Goal: Task Accomplishment & Management: Find specific page/section

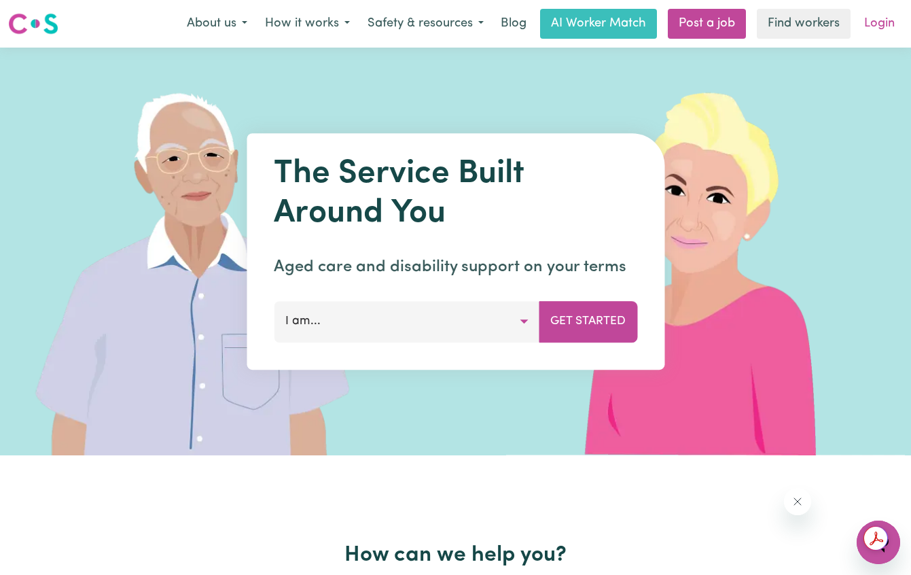
click at [870, 18] on link "Login" at bounding box center [879, 24] width 47 height 30
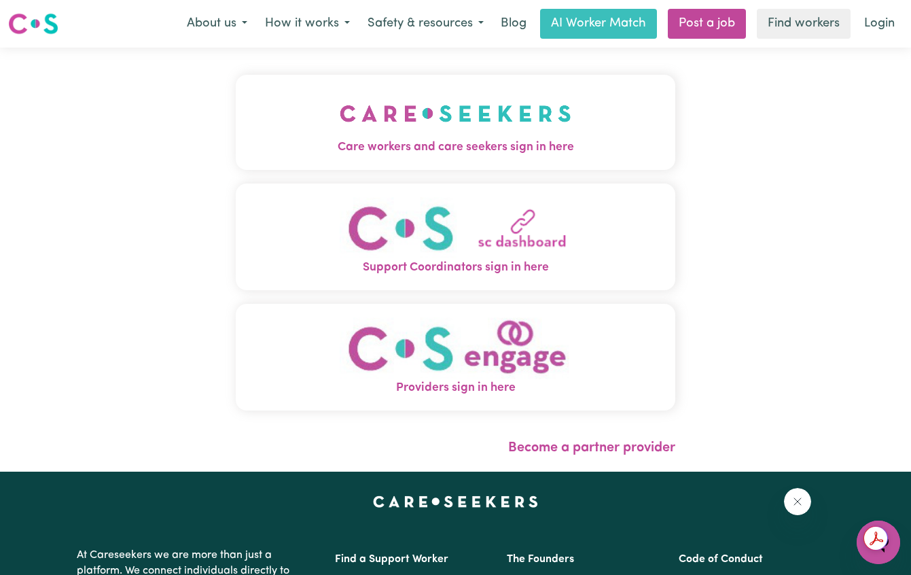
click at [641, 125] on button "Care workers and care seekers sign in here" at bounding box center [456, 122] width 440 height 95
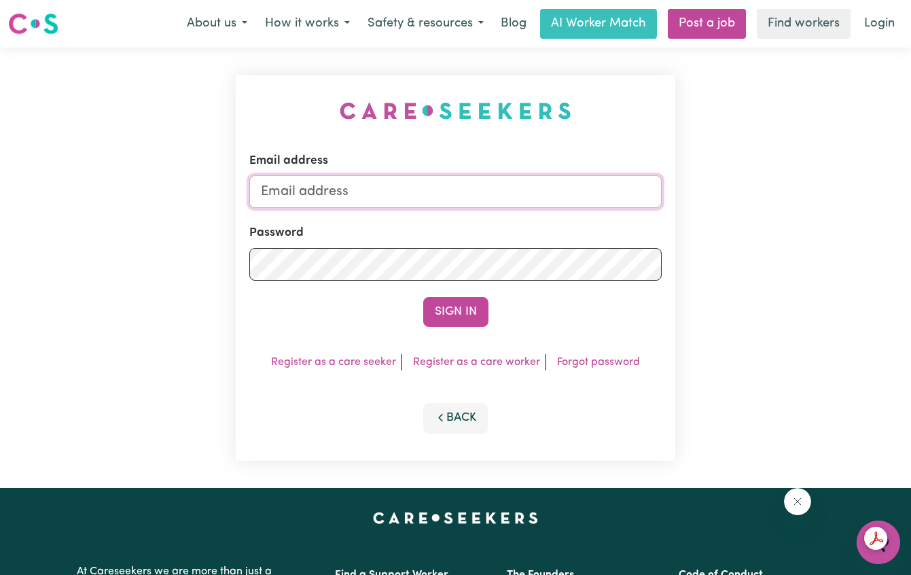
click at [557, 191] on input "Email address" at bounding box center [455, 191] width 412 height 33
type input "[EMAIL_ADDRESS][DOMAIN_NAME]"
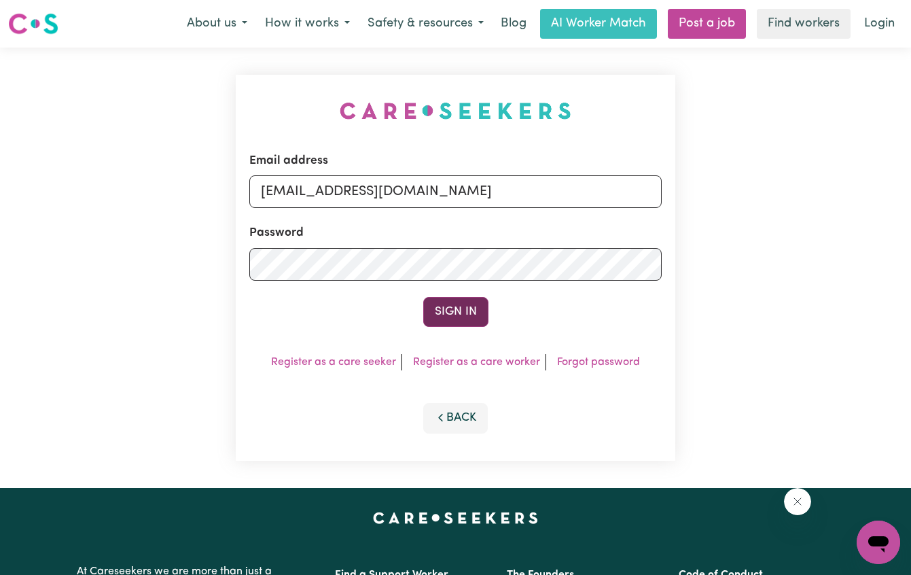
click at [459, 302] on button "Sign In" at bounding box center [455, 312] width 65 height 30
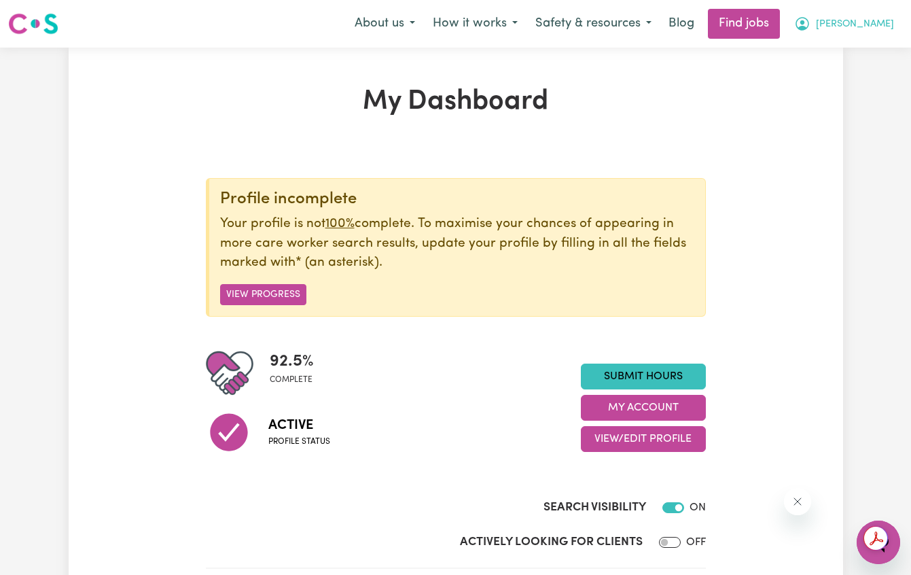
click at [890, 20] on span "[PERSON_NAME]" at bounding box center [855, 24] width 78 height 15
click at [877, 50] on link "My Account" at bounding box center [848, 53] width 107 height 26
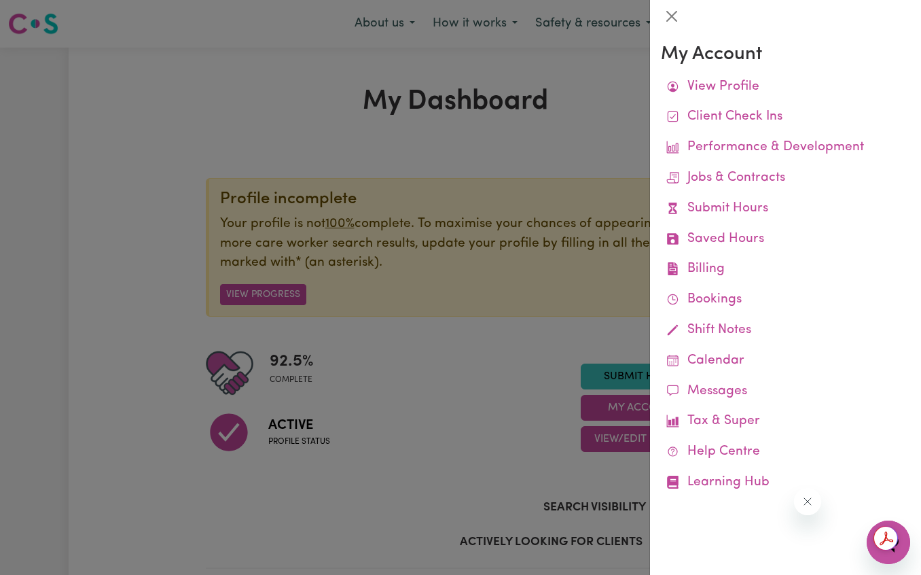
click at [593, 126] on div at bounding box center [460, 287] width 921 height 575
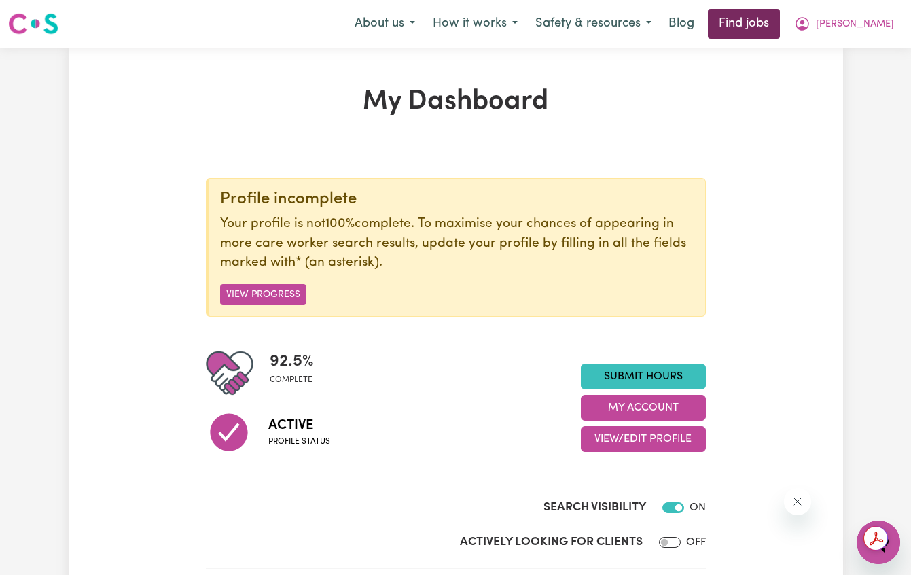
click at [780, 23] on link "Find jobs" at bounding box center [744, 24] width 72 height 30
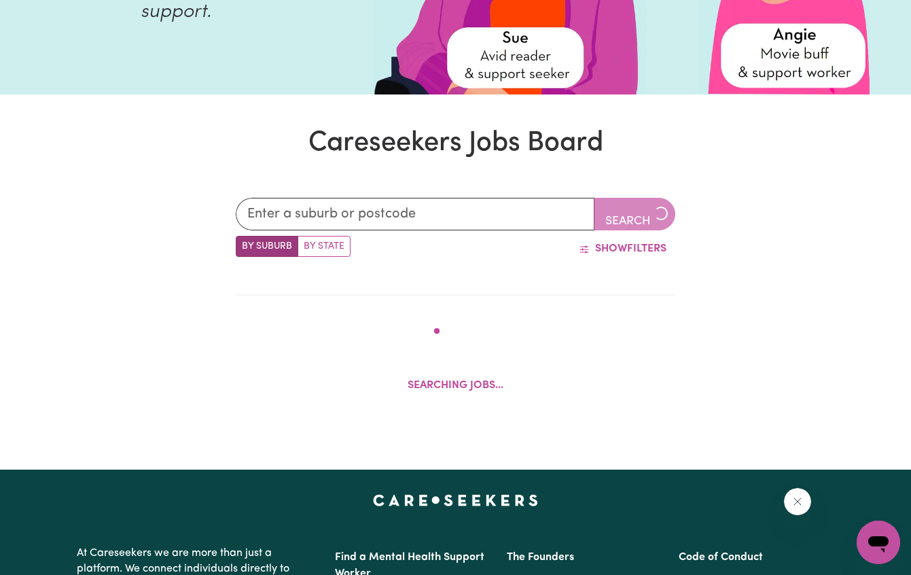
scroll to position [446, 0]
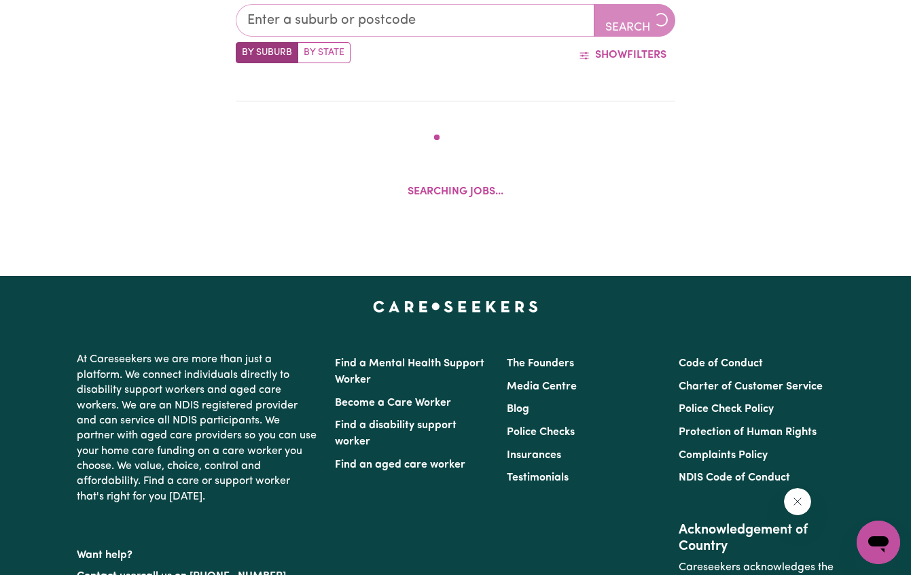
click at [407, 13] on input "text" at bounding box center [415, 20] width 359 height 33
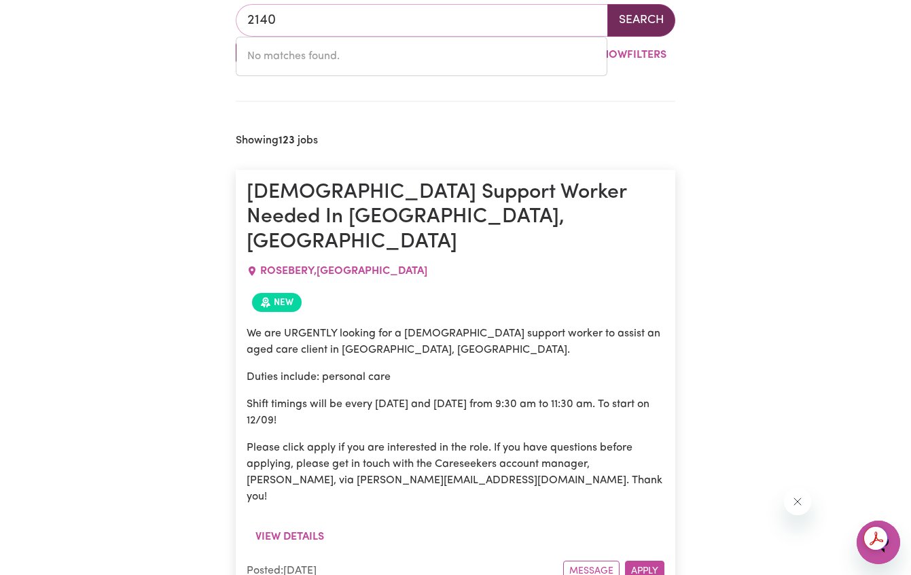
type input "2140"
click at [642, 22] on button "Search" at bounding box center [642, 20] width 68 height 33
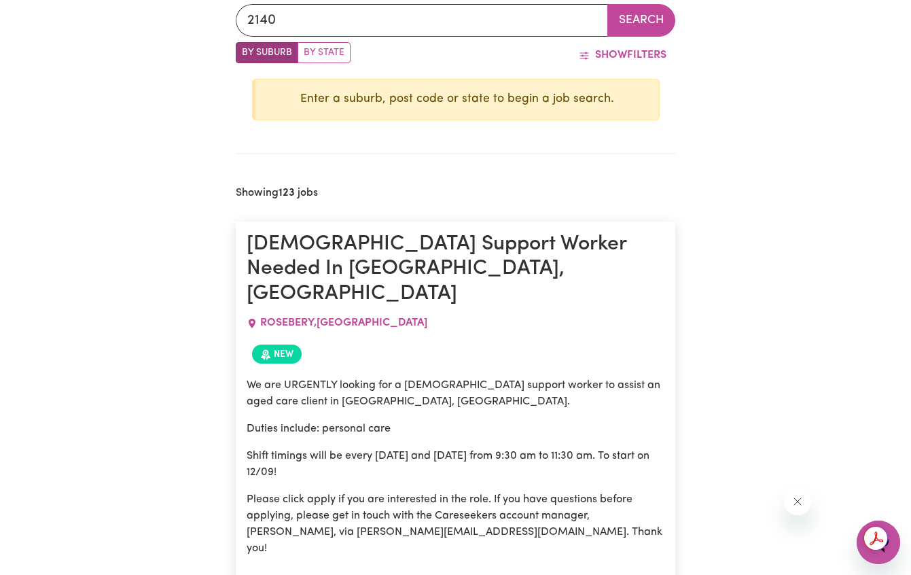
click at [341, 53] on label "By State" at bounding box center [324, 52] width 53 height 21
click at [245, 51] on input "By State" at bounding box center [240, 46] width 9 height 9
radio input "true"
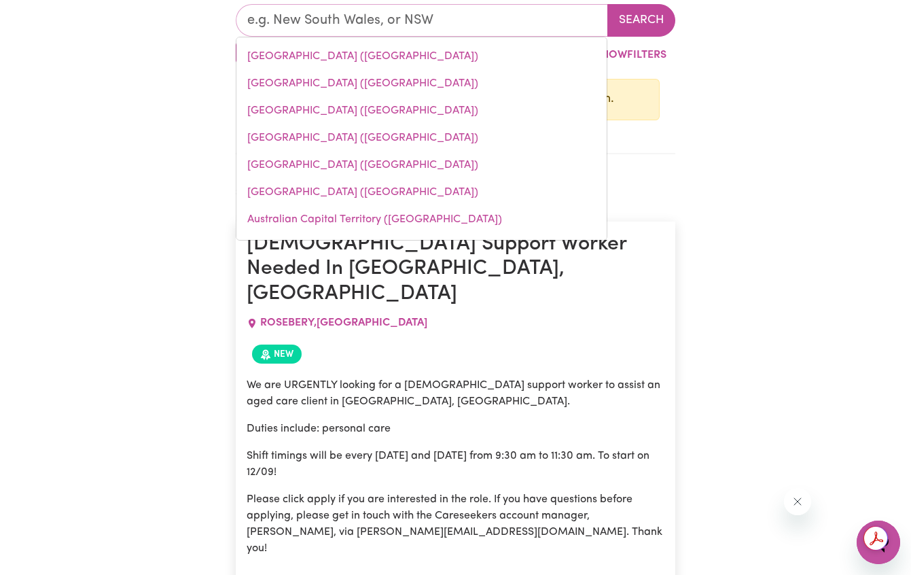
click at [419, 17] on input "text" at bounding box center [422, 20] width 372 height 33
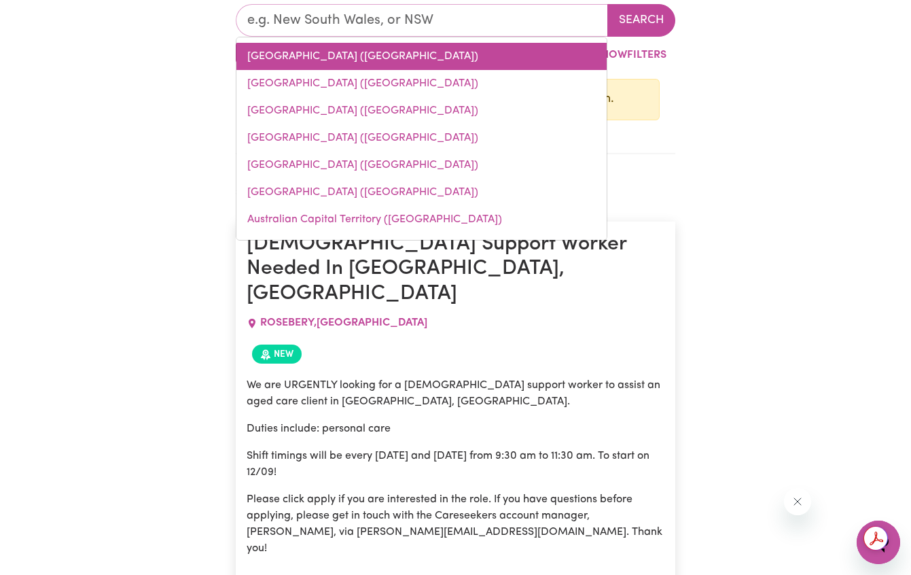
click at [315, 50] on link "[GEOGRAPHIC_DATA] ([GEOGRAPHIC_DATA])" at bounding box center [421, 56] width 370 height 27
type input "[GEOGRAPHIC_DATA] ([GEOGRAPHIC_DATA])"
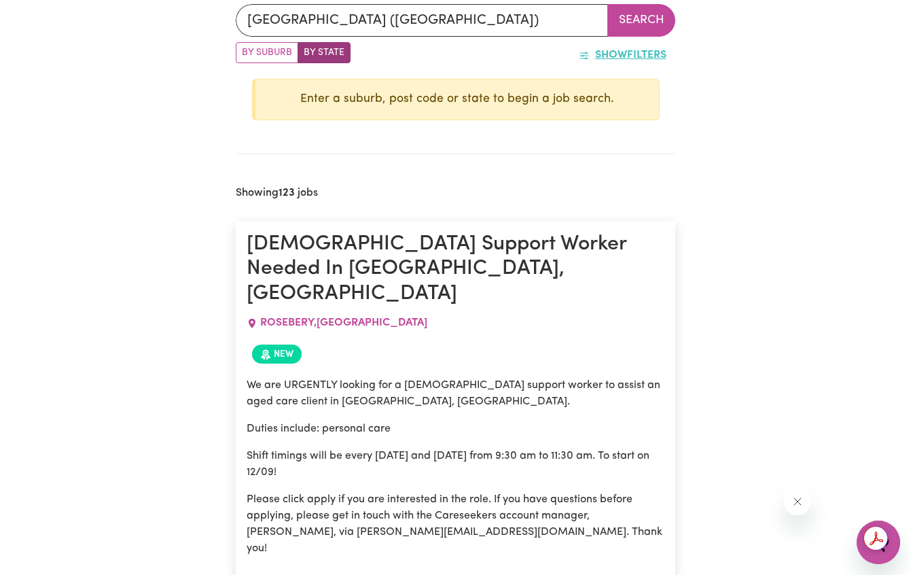
click at [629, 51] on button "Show Filters" at bounding box center [622, 55] width 105 height 26
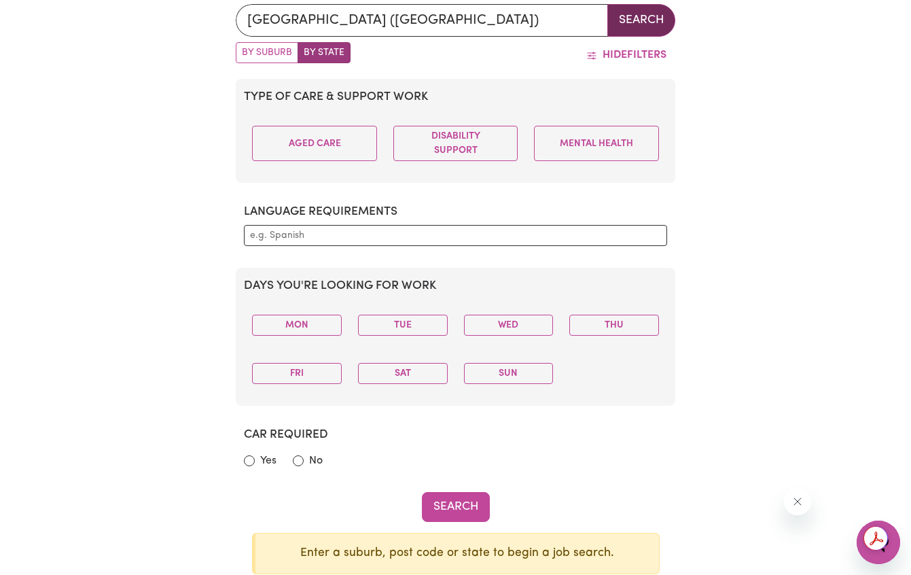
click at [673, 24] on button "Search" at bounding box center [642, 20] width 68 height 33
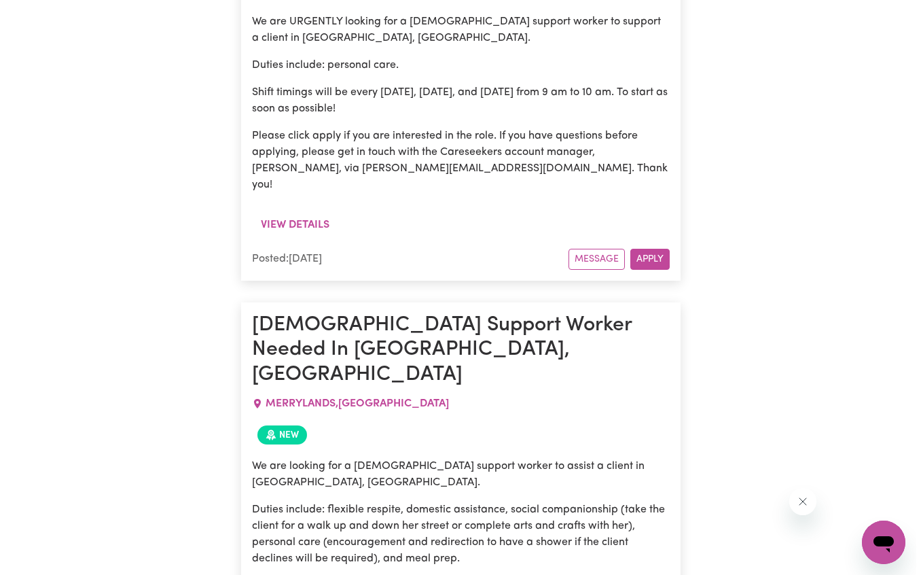
scroll to position [33245, 0]
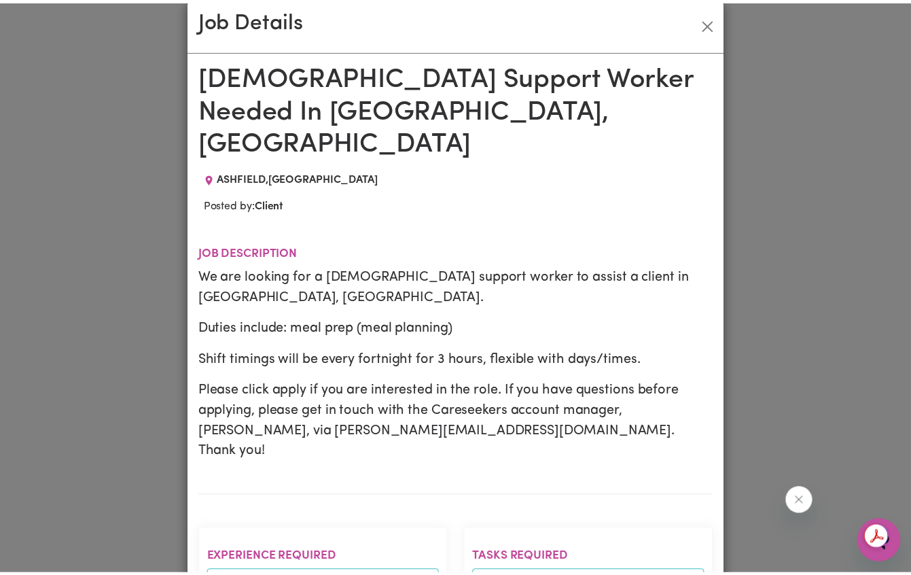
scroll to position [0, 0]
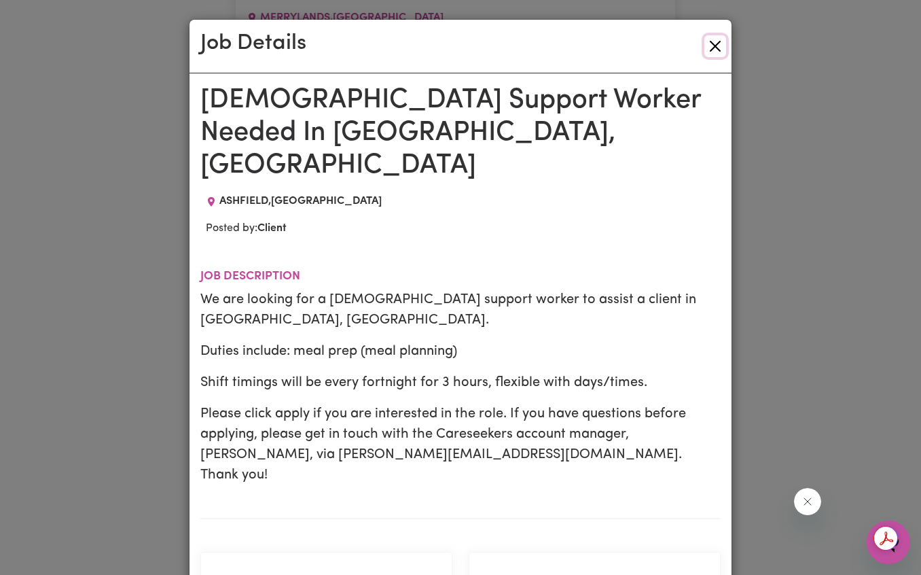
click at [709, 43] on button "Close" at bounding box center [716, 46] width 22 height 22
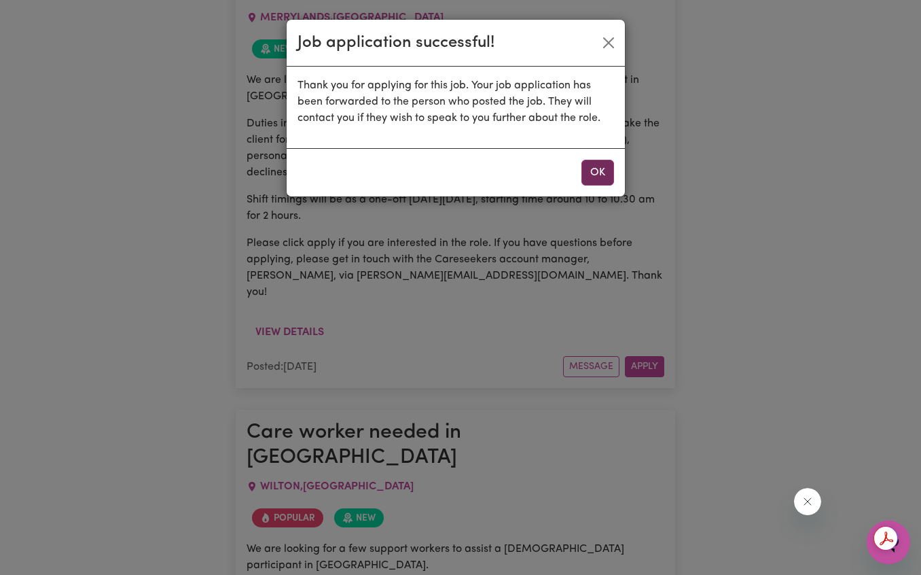
click at [599, 179] on button "OK" at bounding box center [598, 173] width 33 height 26
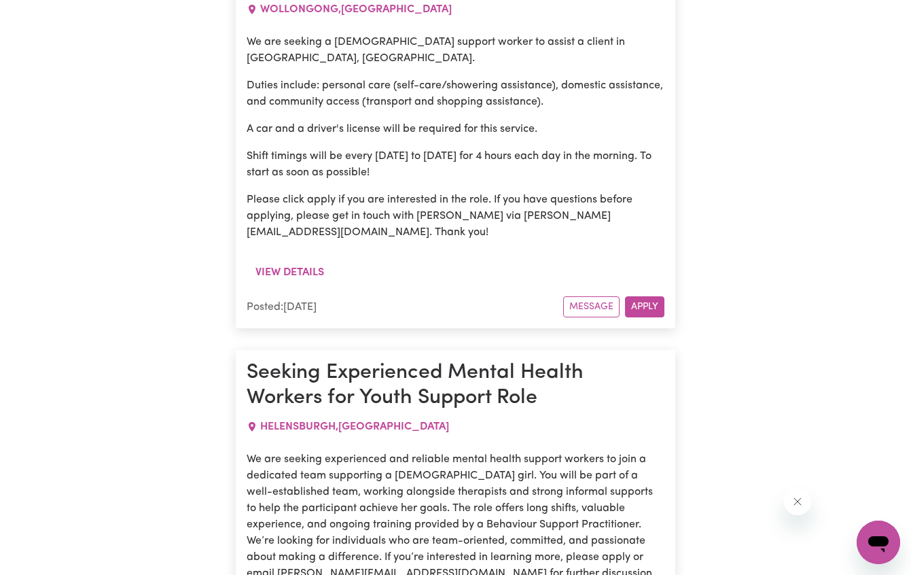
scroll to position [48959, 0]
